Goal: Task Accomplishment & Management: Manage account settings

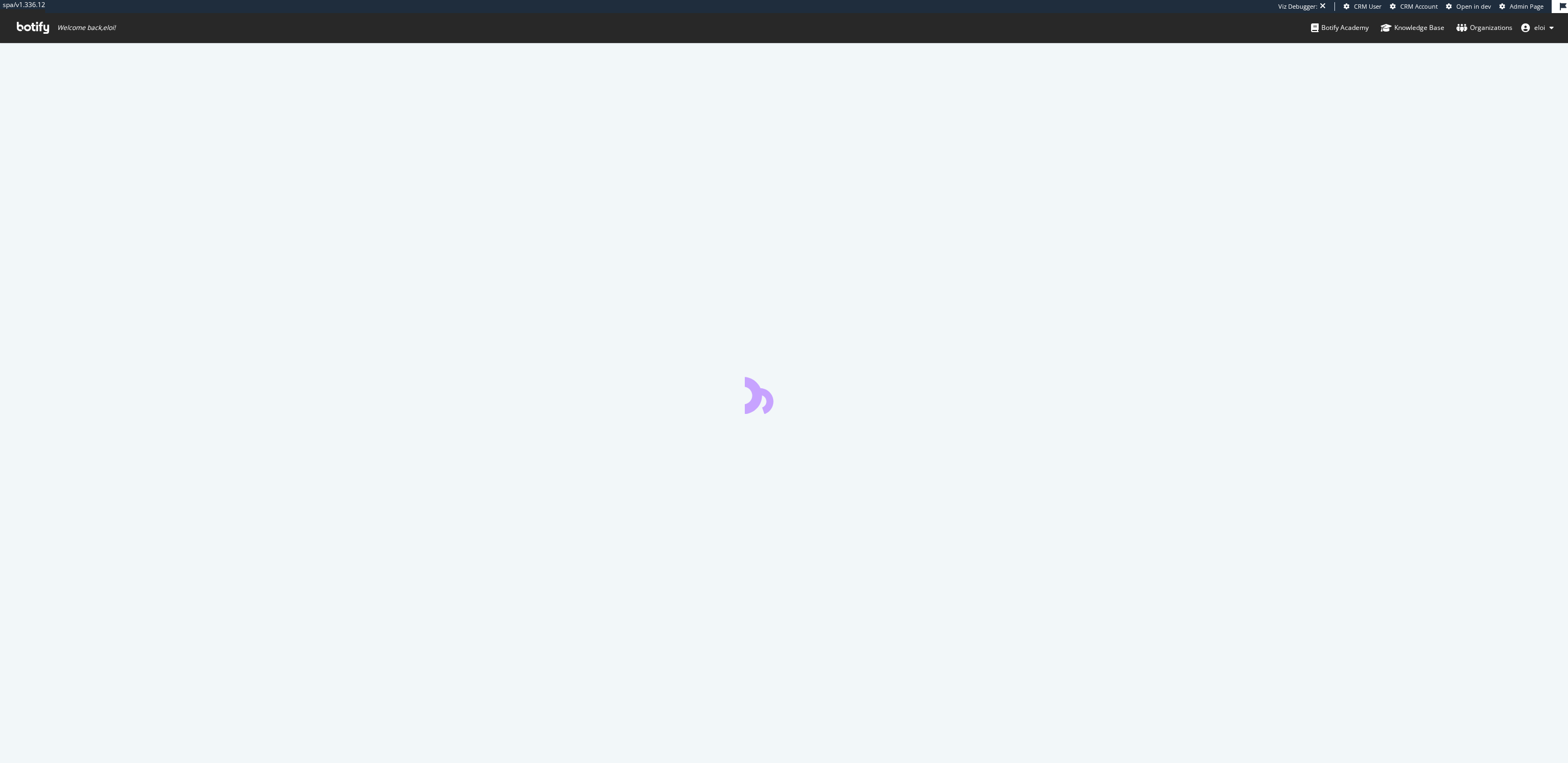
click at [1522, 8] on span "Admin Page" at bounding box center [1526, 6] width 34 height 9
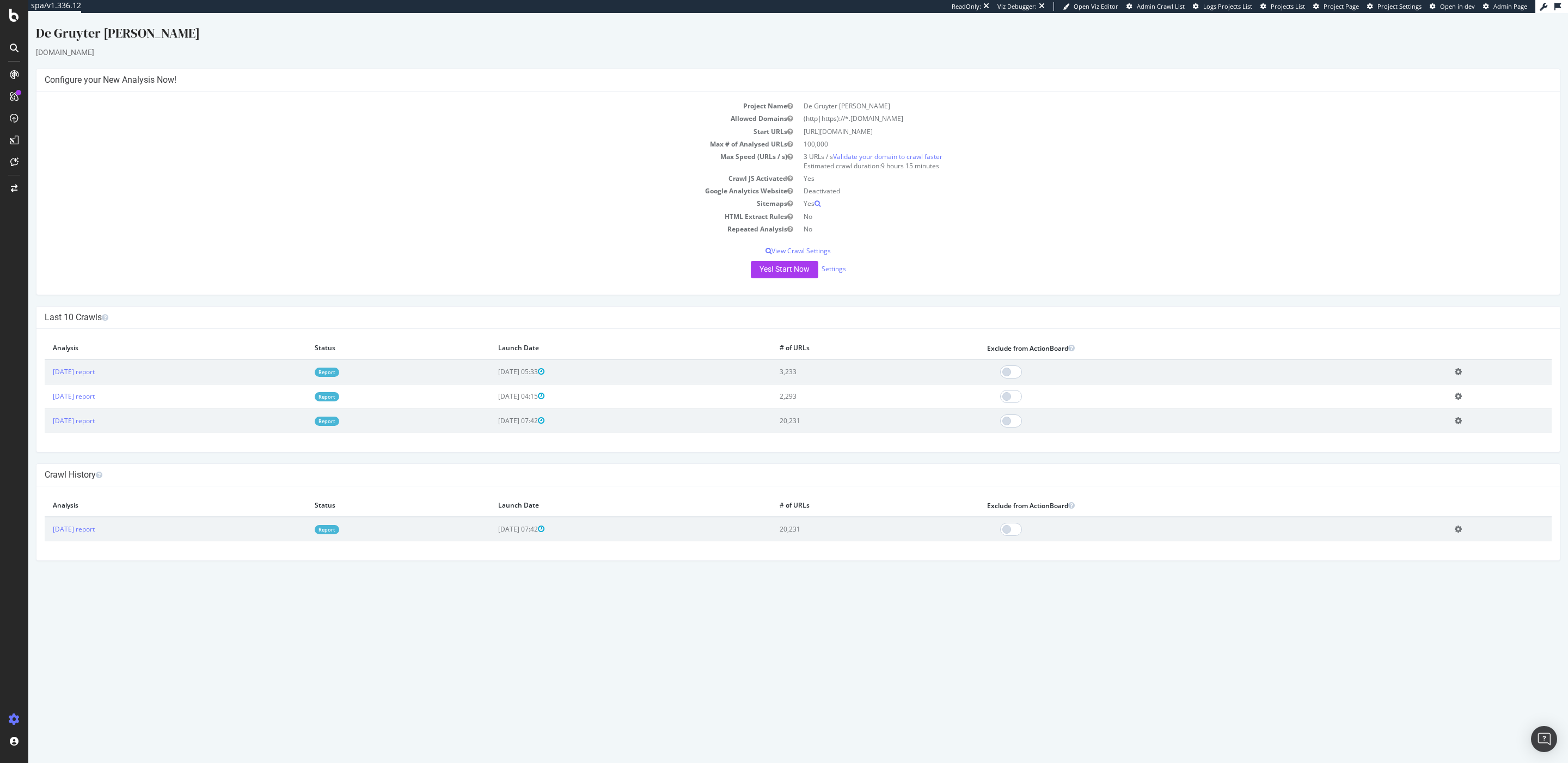
click at [339, 371] on link "Report" at bounding box center [327, 372] width 25 height 10
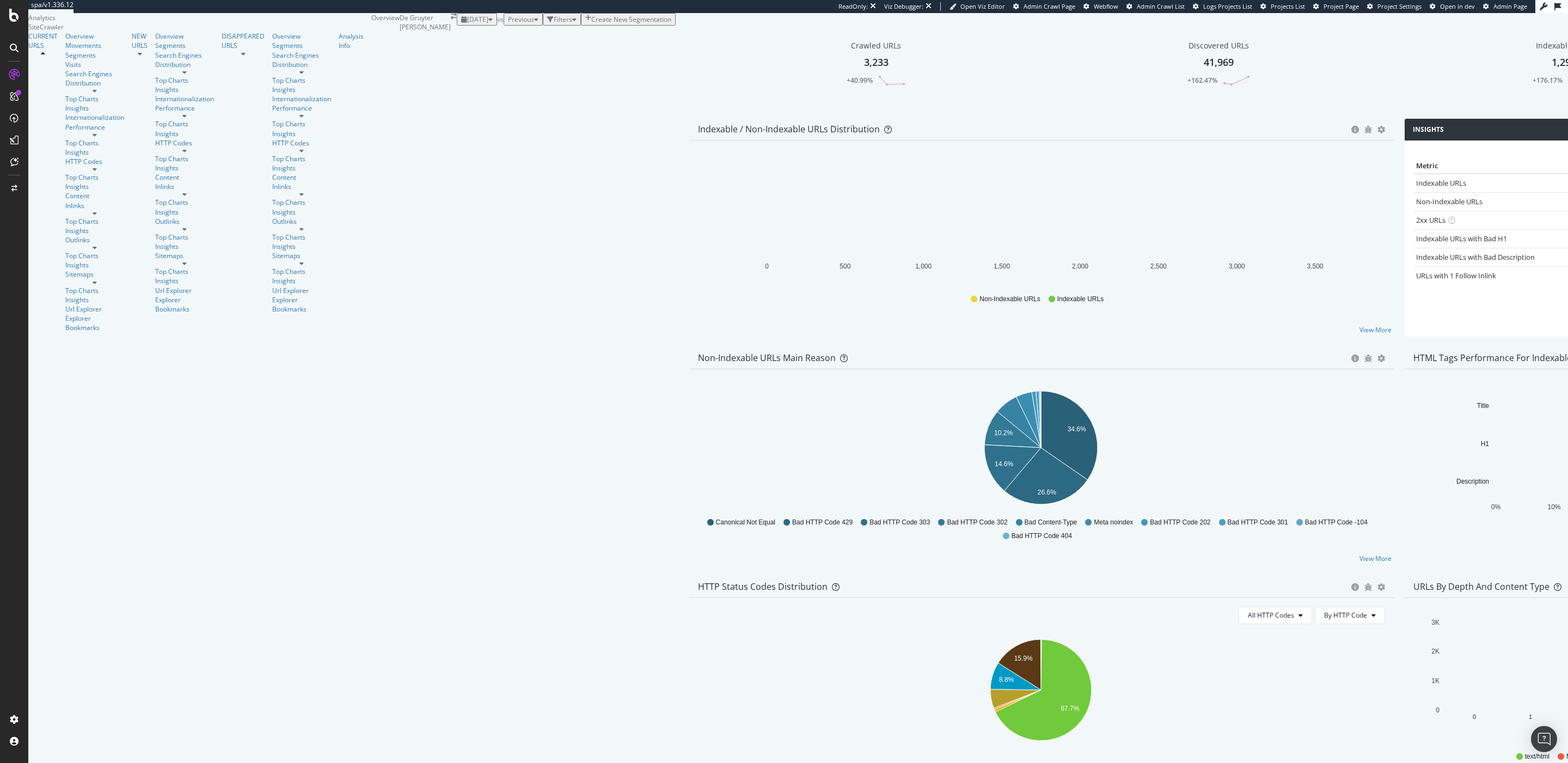
scroll to position [7, 0]
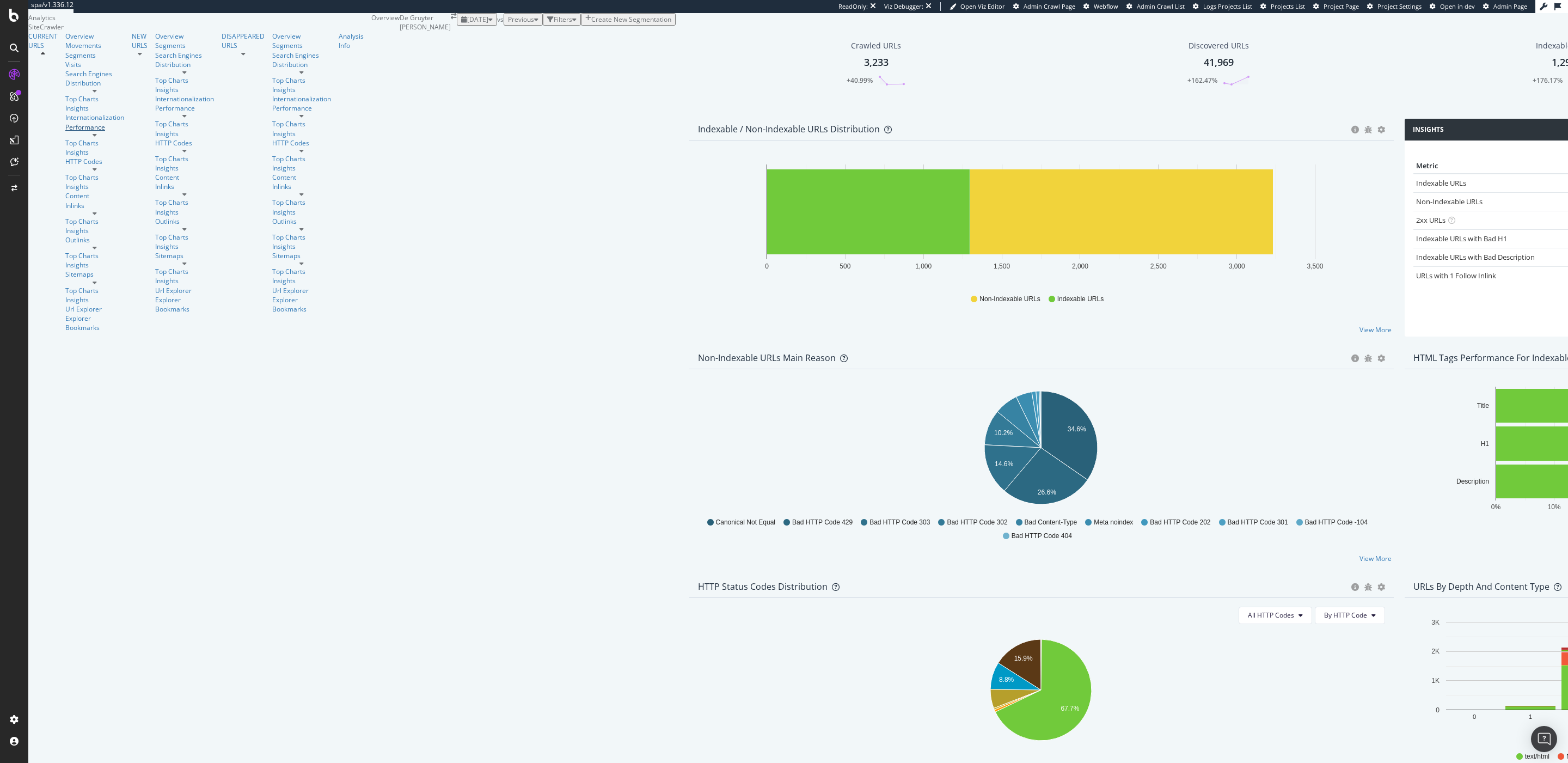
click at [66, 132] on div "Performance" at bounding box center [95, 127] width 59 height 10
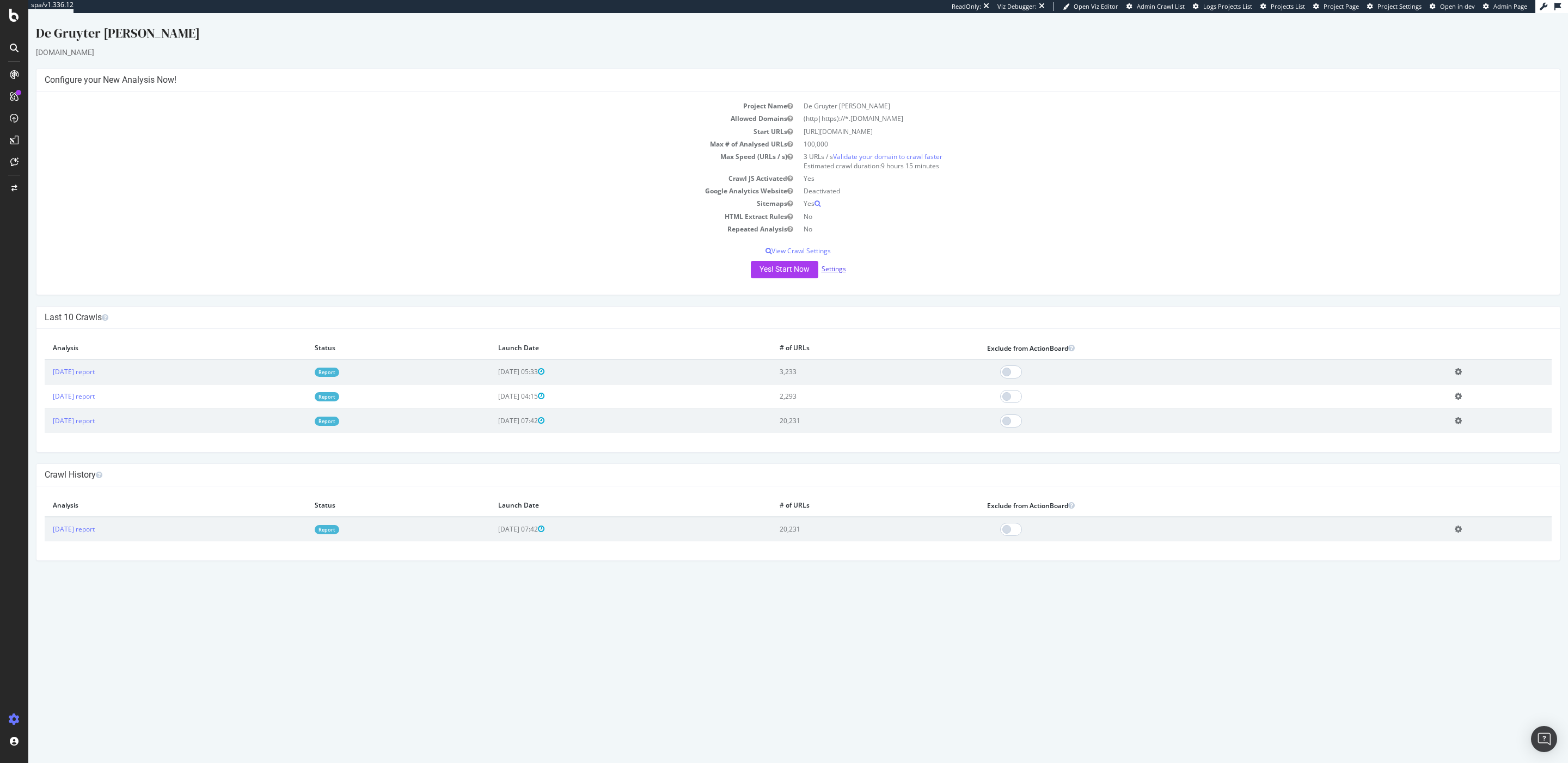
click at [836, 273] on link "Settings" at bounding box center [834, 269] width 25 height 10
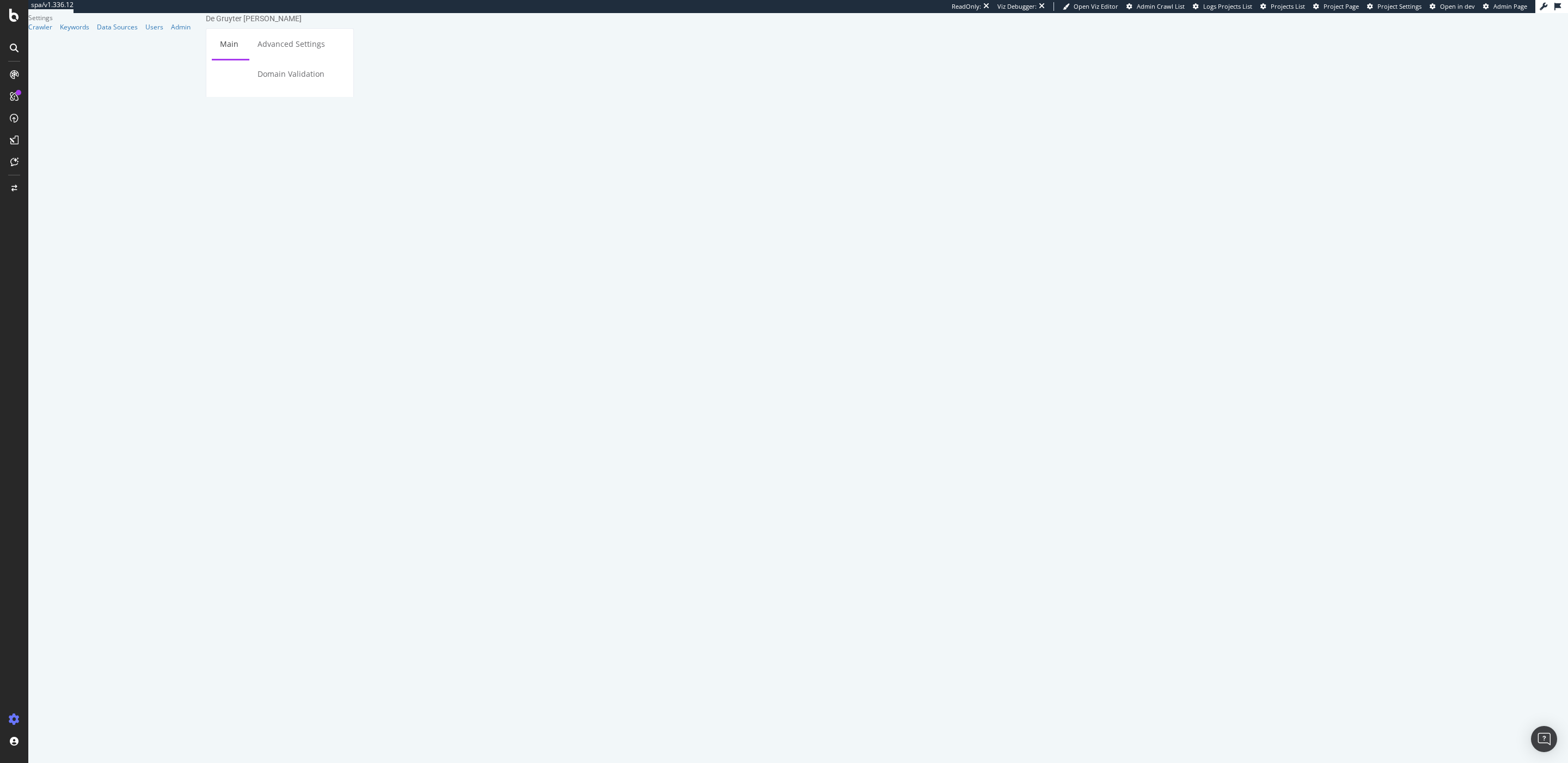
type input "1"
click at [354, 735] on div "Scope Project Name De Gruyter Brill Start URLs https://www.degruyterbrill.com/ …" at bounding box center [280, 610] width 148 height 1263
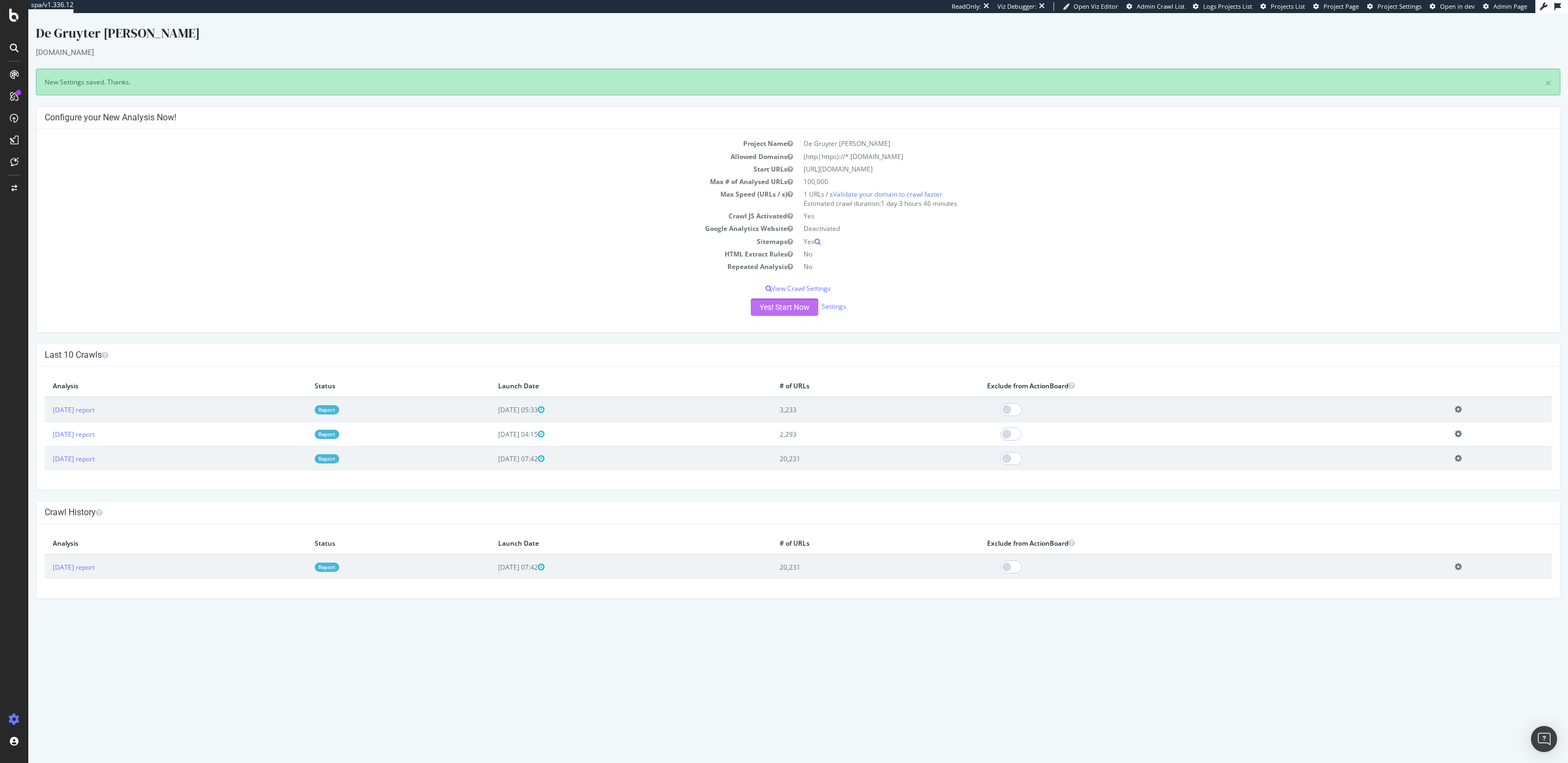
click at [792, 311] on button "Yes! Start Now" at bounding box center [784, 307] width 67 height 17
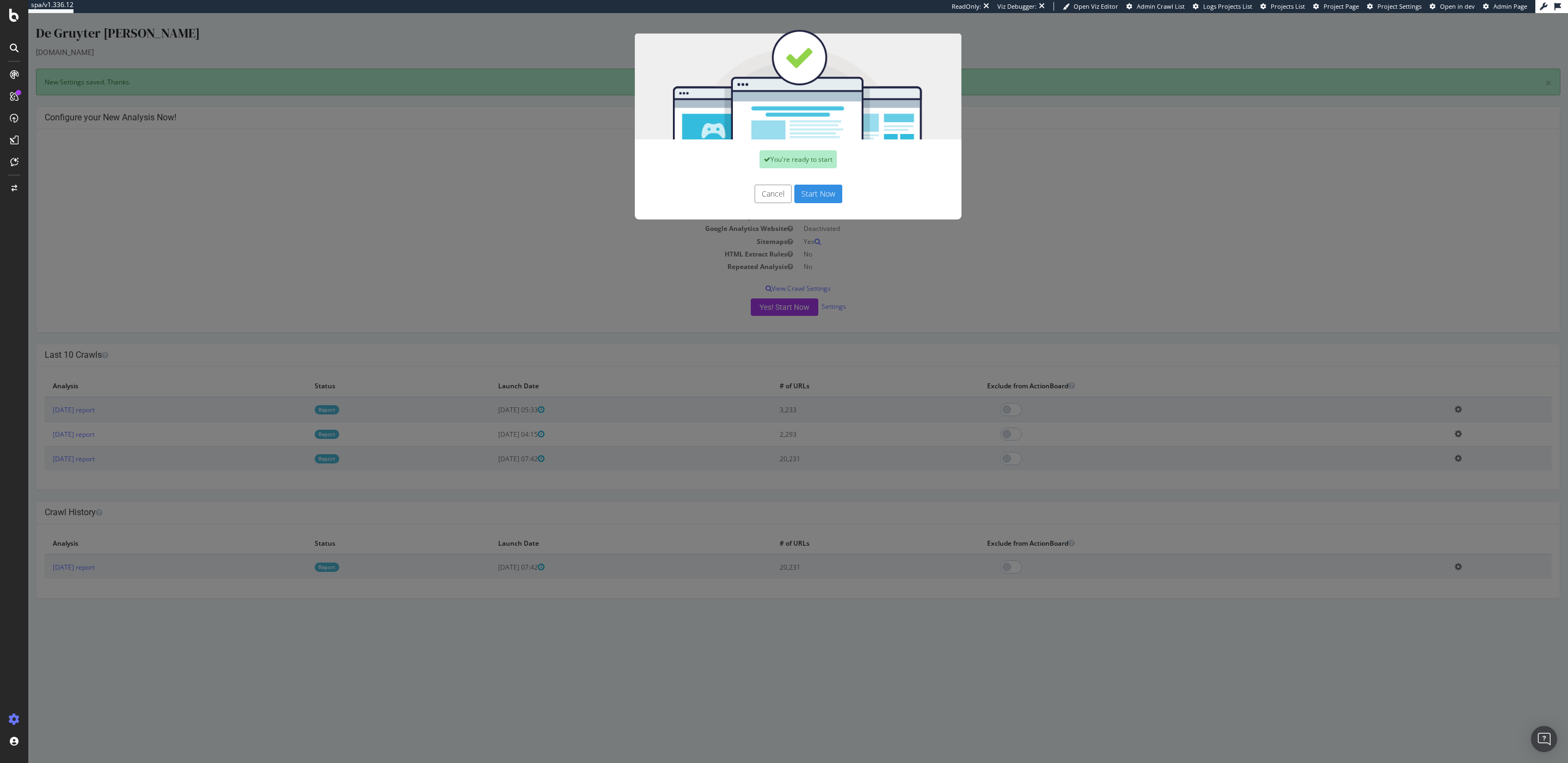
click at [816, 184] on button "Start Now" at bounding box center [818, 193] width 47 height 18
